Goal: Find specific page/section: Find specific page/section

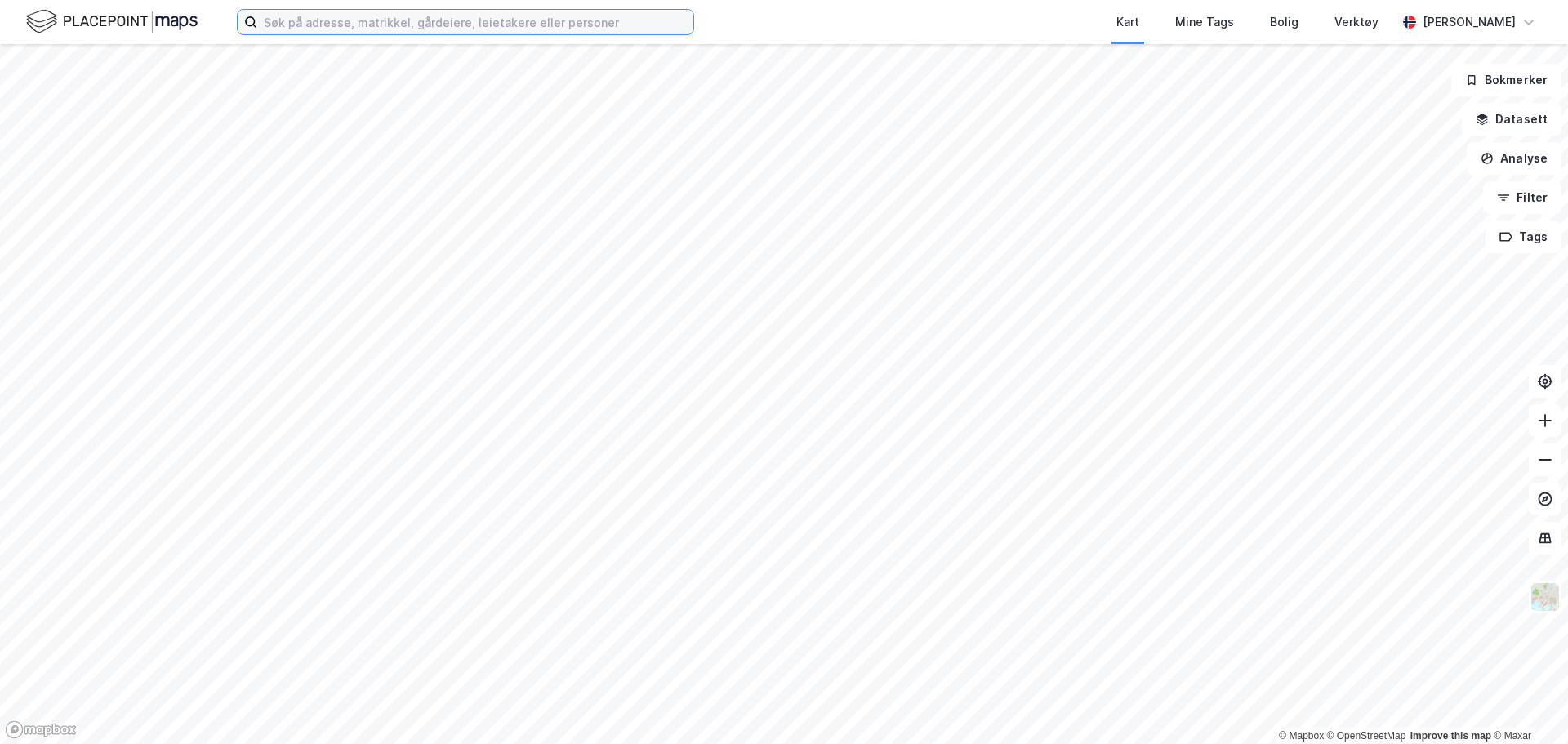
click at [402, 26] on input at bounding box center [475, 21] width 436 height 25
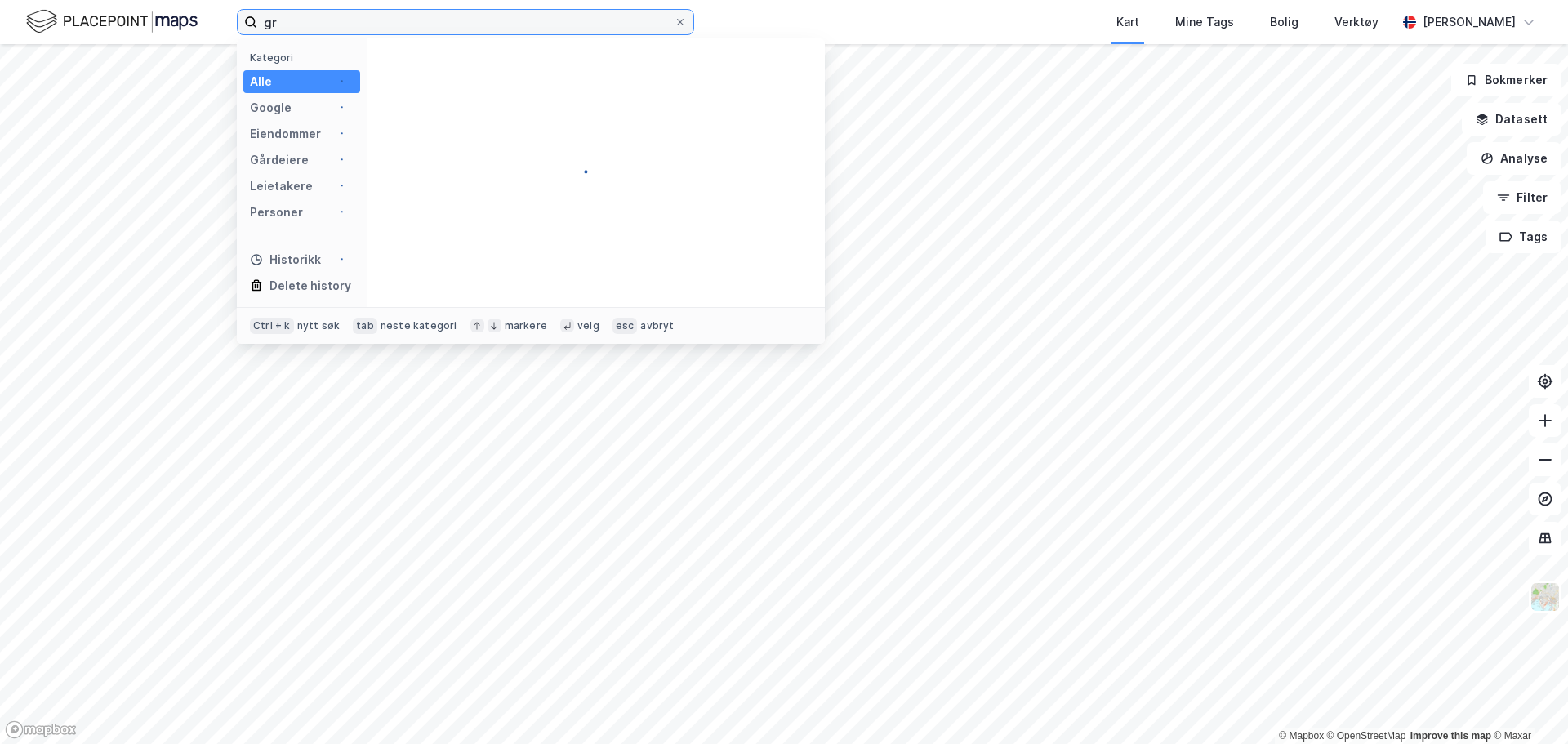
type input "g"
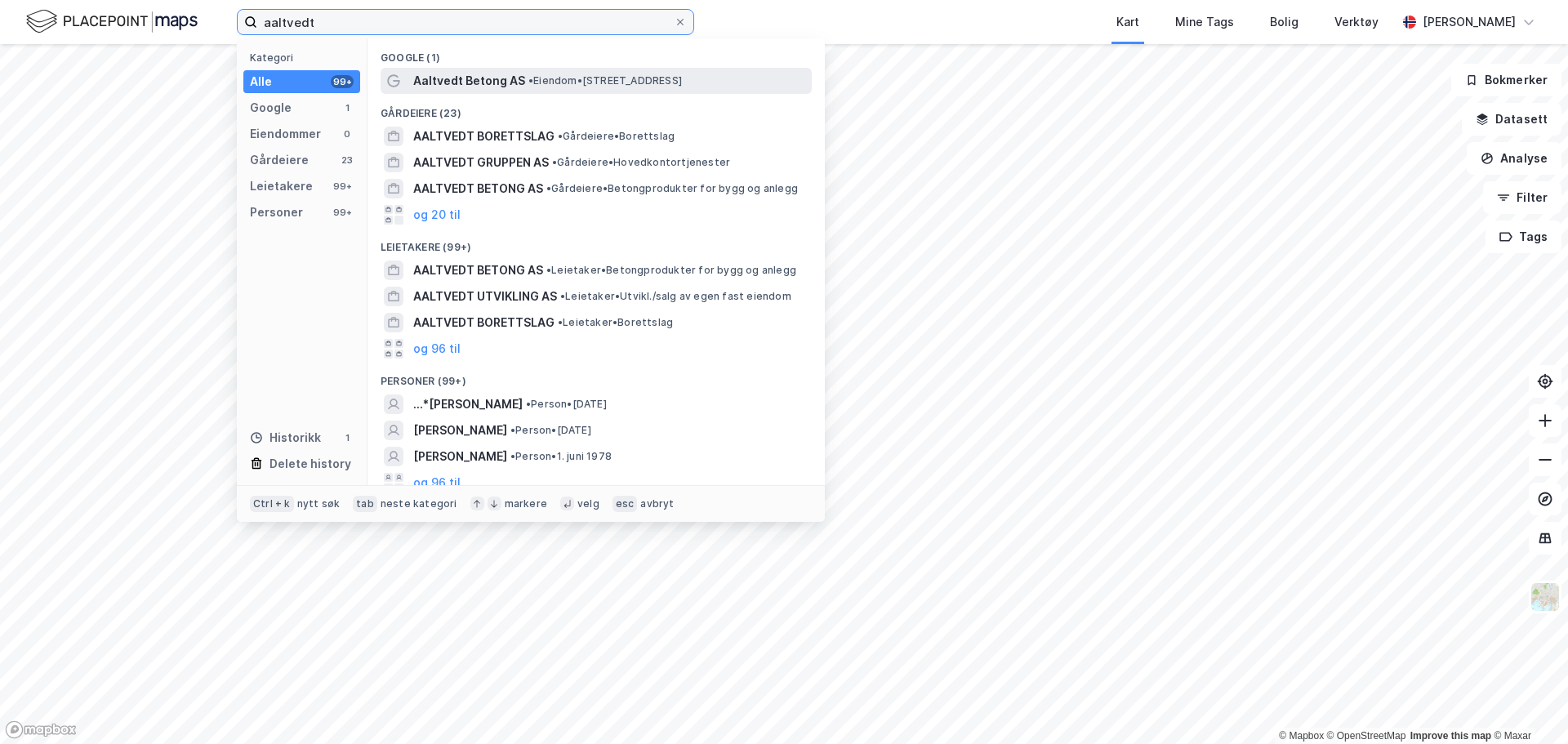
type input "aaltvedt"
click at [460, 83] on span "Aaltvedt Betong AS" at bounding box center [469, 81] width 112 height 20
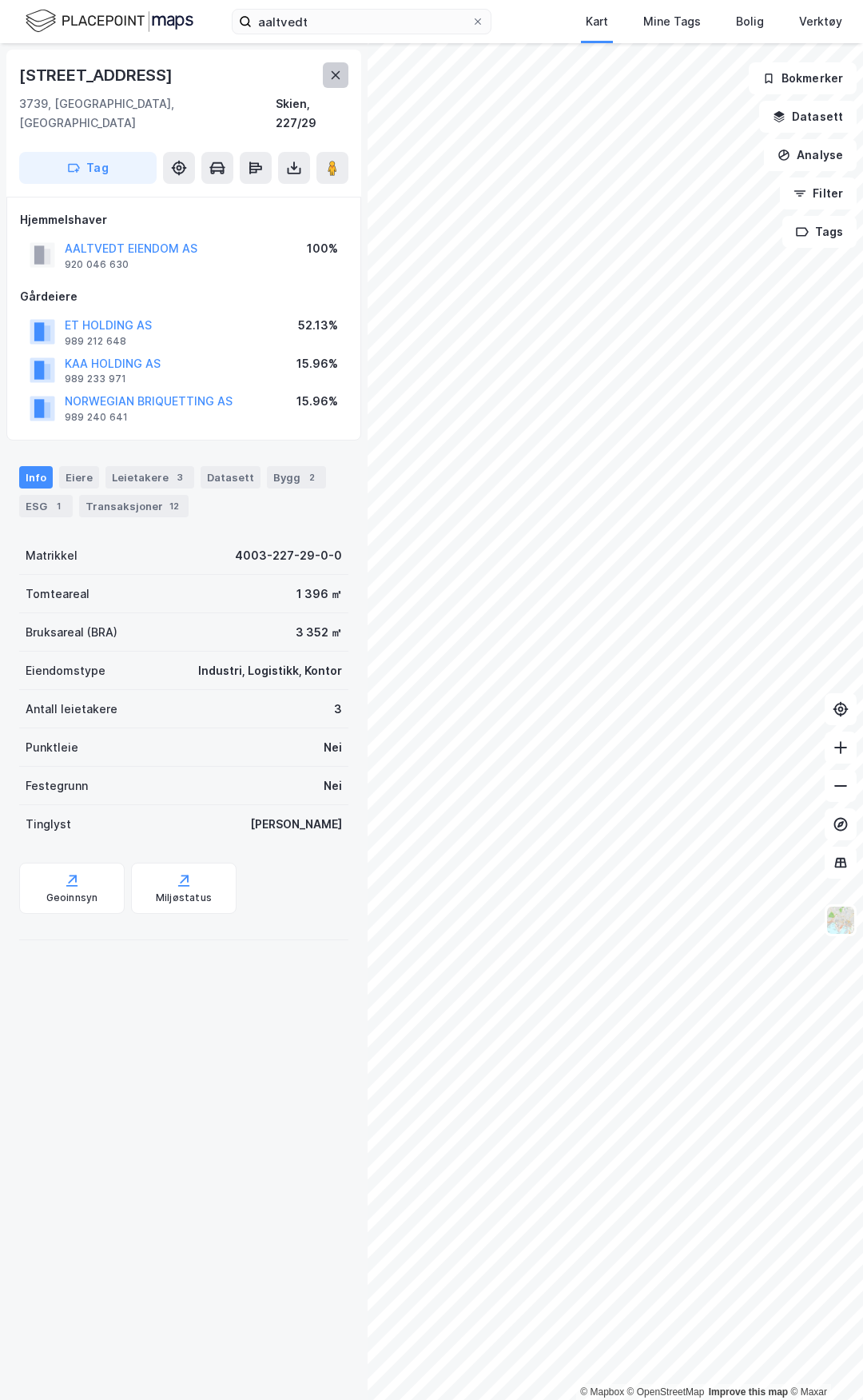
click at [328, 75] on button at bounding box center [335, 75] width 26 height 26
